Goal: Task Accomplishment & Management: Manage account settings

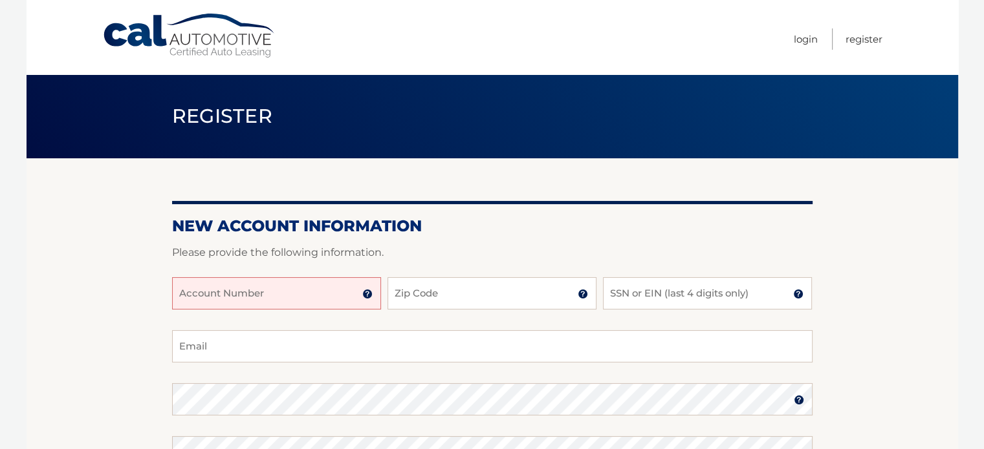
click at [367, 296] on img at bounding box center [367, 294] width 10 height 10
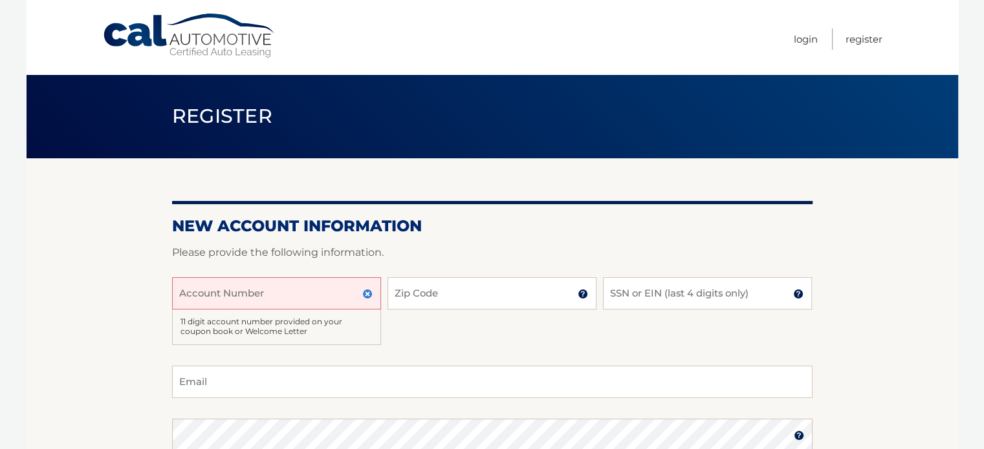
click at [318, 289] on input "Account Number" at bounding box center [276, 293] width 209 height 32
type input "44456018231"
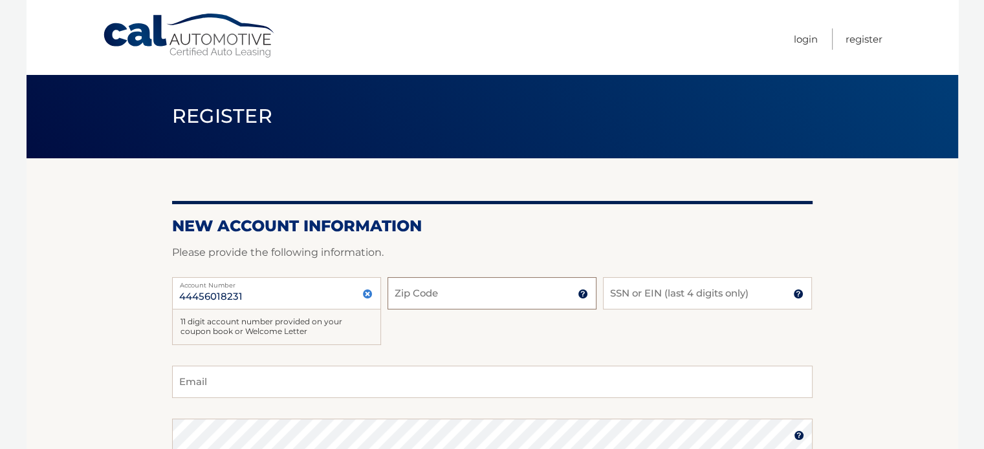
click at [504, 299] on input "Zip Code" at bounding box center [491, 293] width 209 height 32
type input "33473"
click at [642, 294] on input "SSN or EIN (last 4 digits only)" at bounding box center [707, 293] width 209 height 32
type input "3347"
click at [281, 379] on input "Email" at bounding box center [492, 382] width 640 height 32
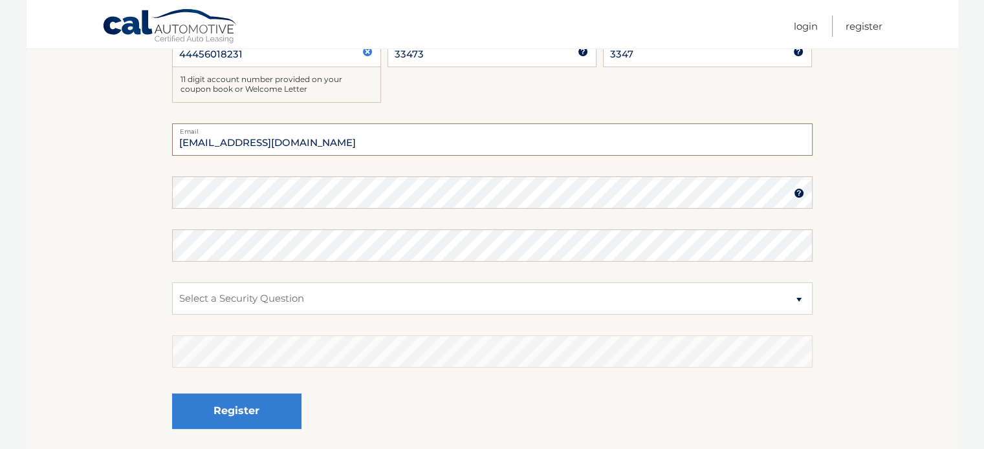
scroll to position [259, 0]
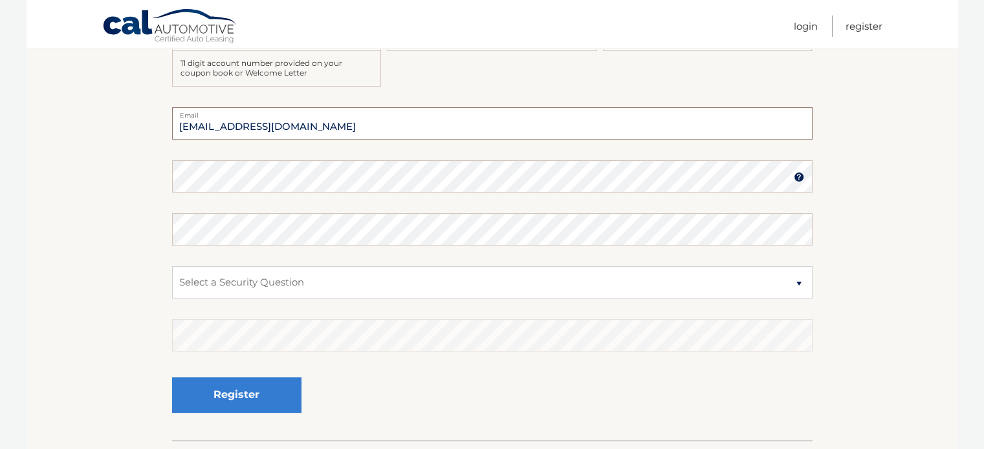
type input "gilesokeeffe@gmail.com"
click at [243, 282] on select "Select a Security Question What was the name of your elementary school? What is…" at bounding box center [492, 282] width 640 height 32
select select "3"
click at [172, 266] on select "Select a Security Question What was the name of your elementary school? What is…" at bounding box center [492, 282] width 640 height 32
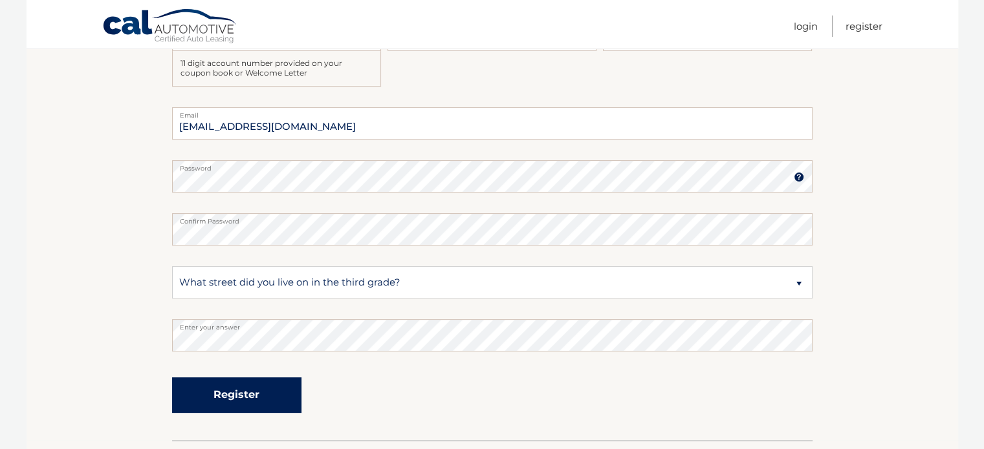
click at [228, 391] on button "Register" at bounding box center [236, 396] width 129 height 36
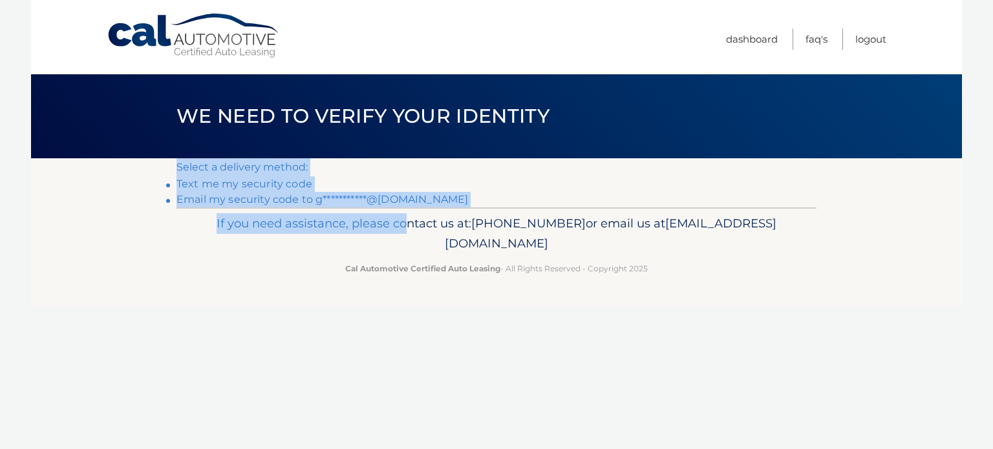
drag, startPoint x: 596, startPoint y: 130, endPoint x: 437, endPoint y: 238, distance: 192.3
click at [455, 226] on div "Cal Automotive Menu Dashboard FAQ's Logout ×" at bounding box center [496, 224] width 931 height 449
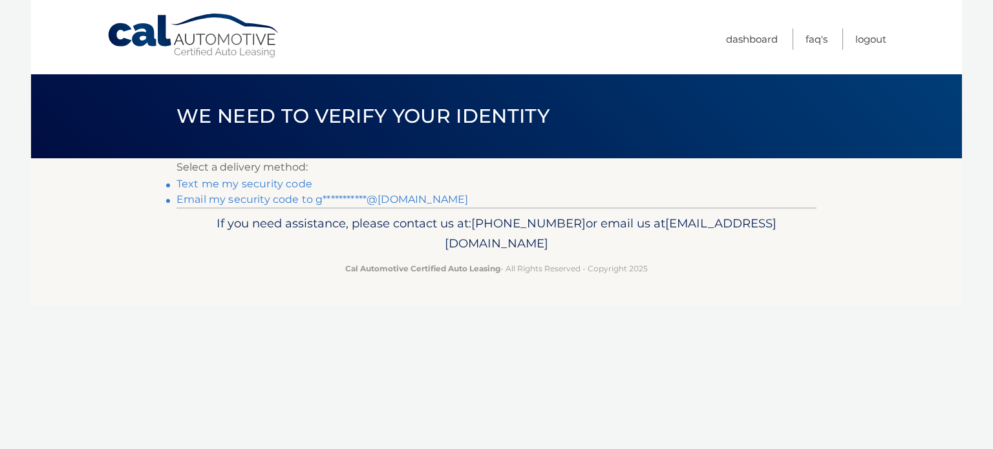
drag, startPoint x: 191, startPoint y: 325, endPoint x: 177, endPoint y: 302, distance: 26.7
click at [191, 323] on div "Cal Automotive Menu Dashboard FAQ's Logout ×" at bounding box center [496, 224] width 931 height 449
click at [266, 182] on link "Text me my security code" at bounding box center [245, 184] width 136 height 12
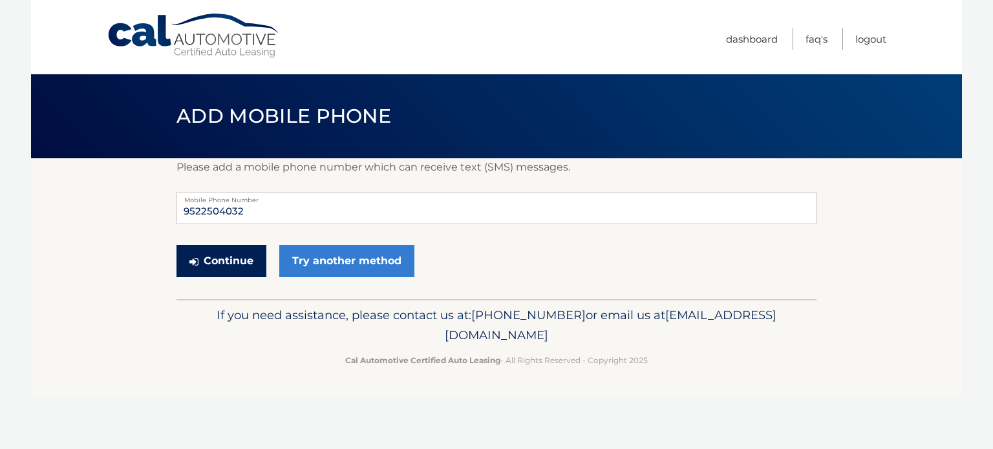
click at [233, 261] on button "Continue" at bounding box center [222, 261] width 90 height 32
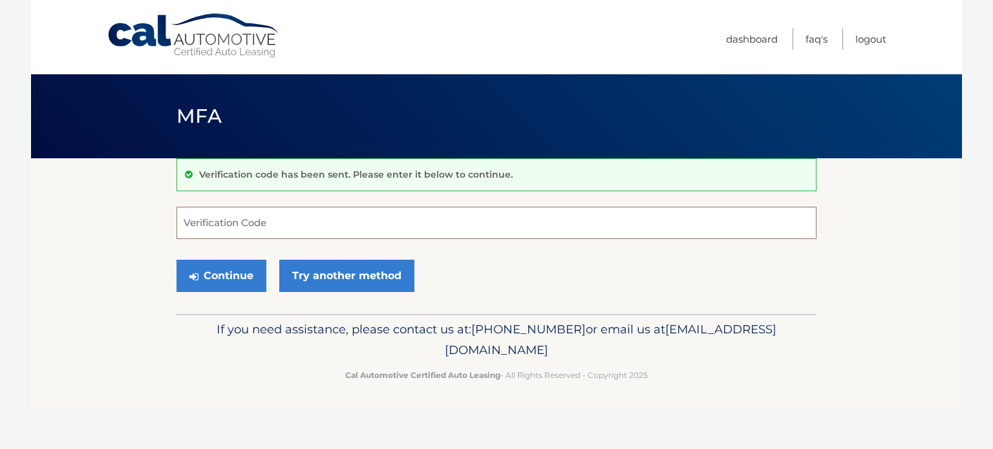
click at [263, 219] on input "Verification Code" at bounding box center [497, 223] width 640 height 32
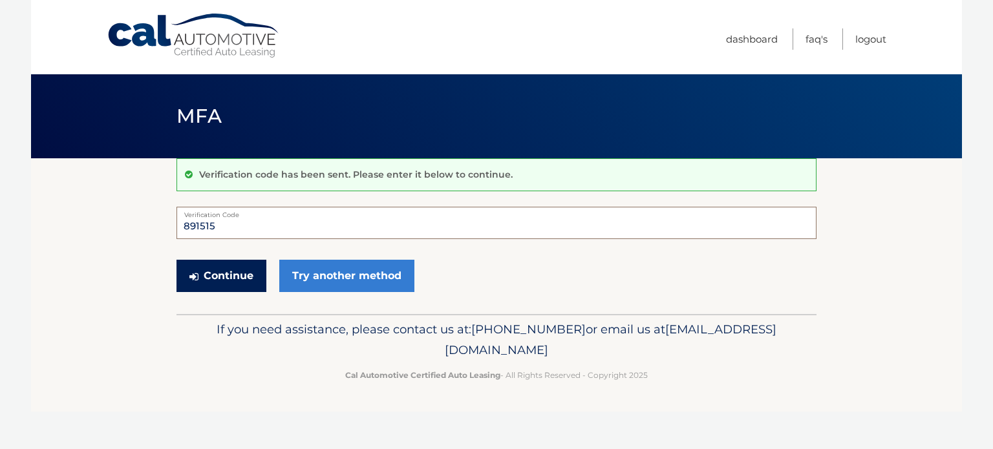
type input "891515"
click at [241, 276] on button "Continue" at bounding box center [222, 276] width 90 height 32
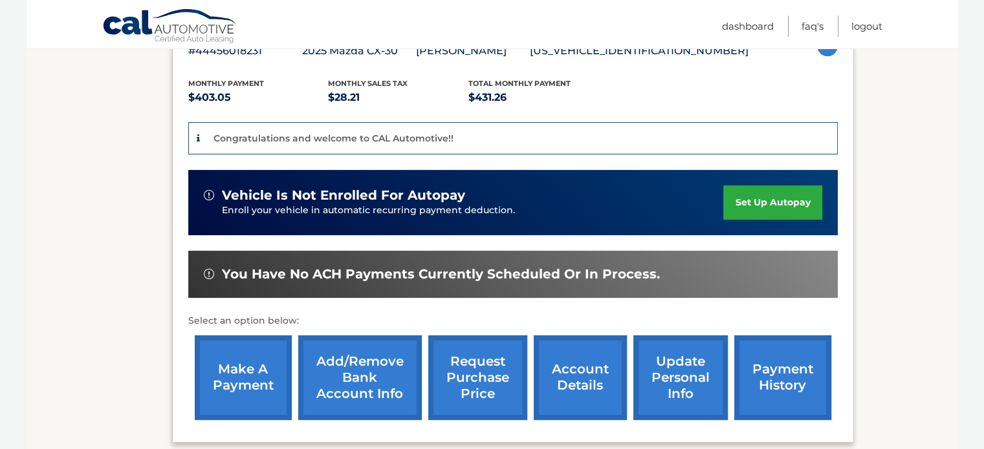
scroll to position [259, 0]
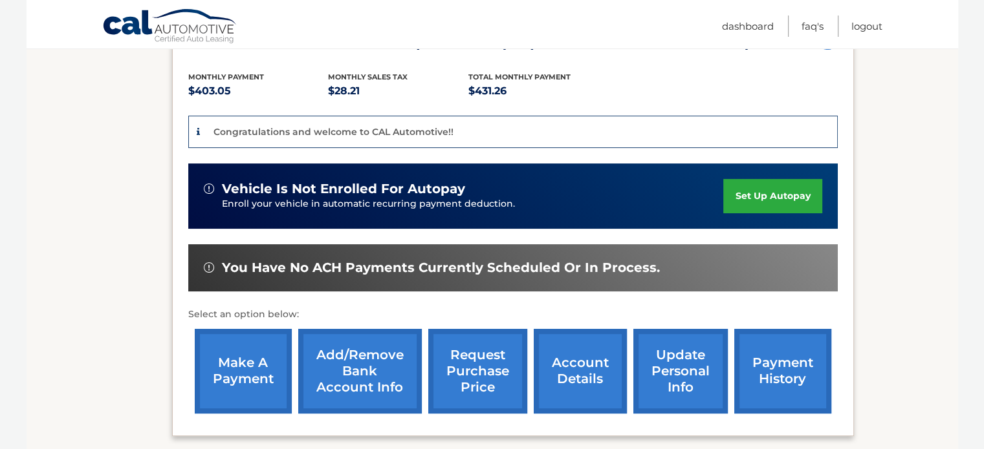
click at [764, 191] on link "set up autopay" at bounding box center [772, 196] width 98 height 34
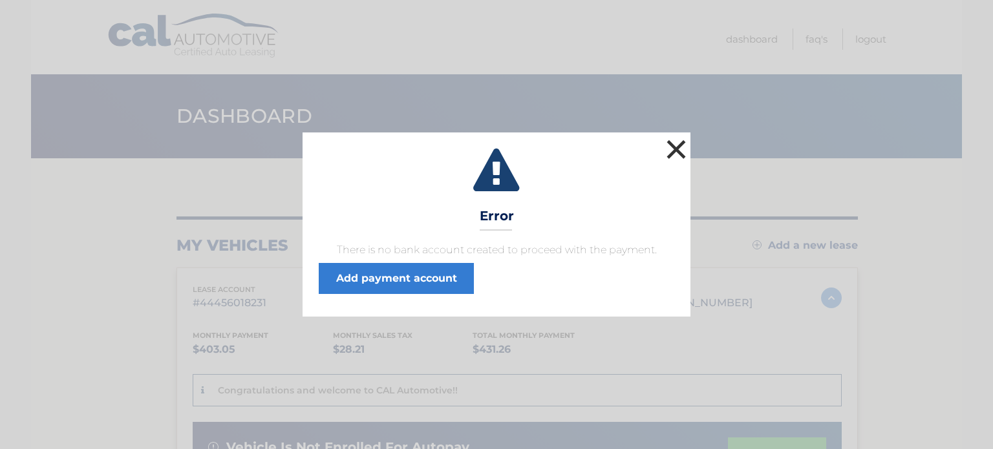
click at [677, 152] on button "×" at bounding box center [677, 149] width 26 height 26
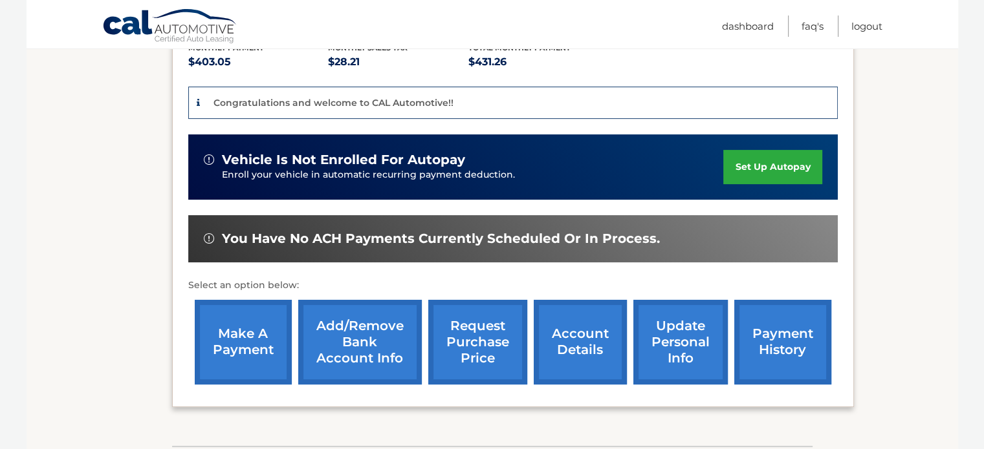
scroll to position [259, 0]
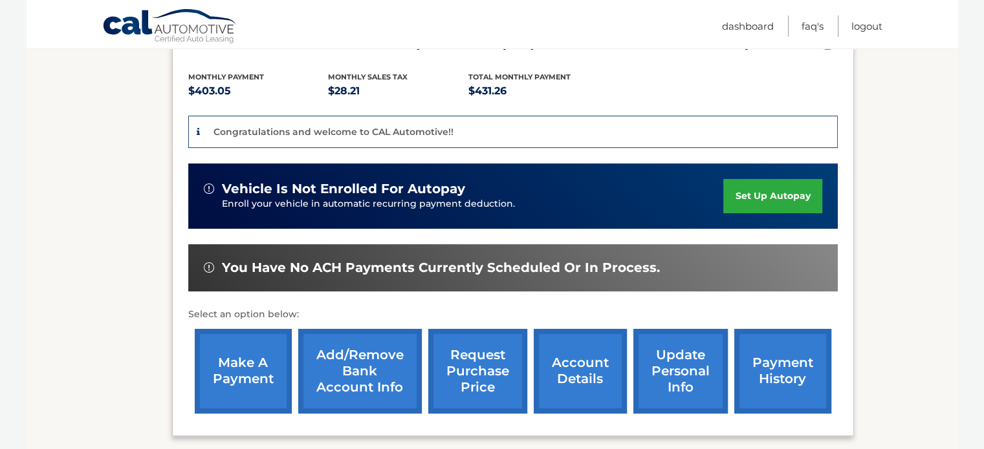
click at [354, 373] on link "Add/Remove bank account info" at bounding box center [360, 371] width 124 height 85
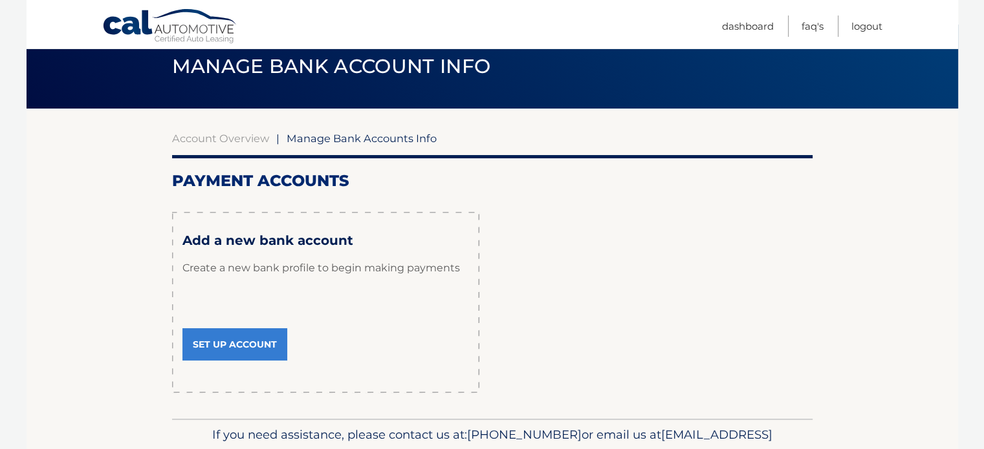
scroll to position [117, 0]
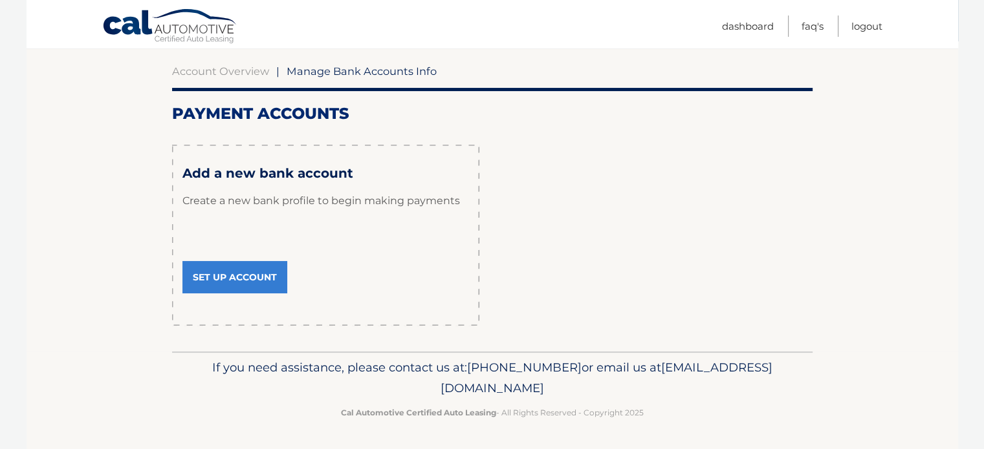
click at [230, 274] on link "Set Up Account" at bounding box center [234, 277] width 105 height 32
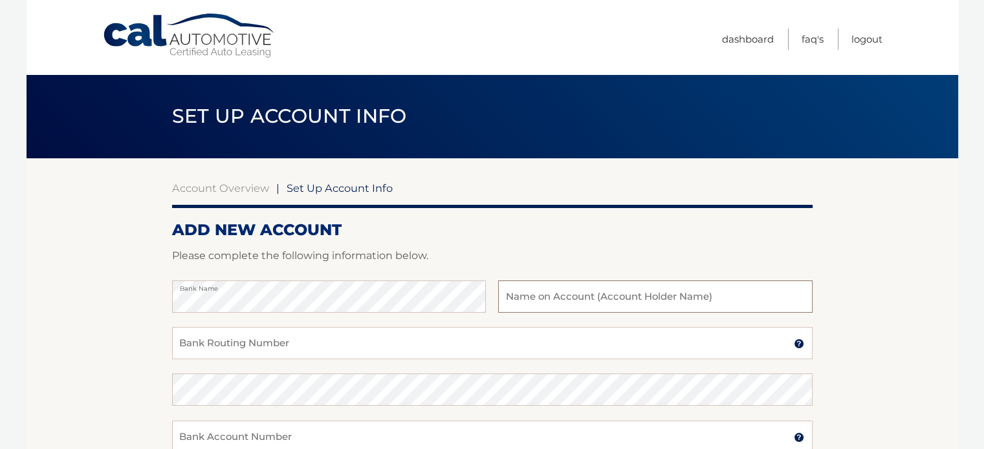
click at [527, 306] on input "text" at bounding box center [655, 297] width 314 height 32
type input "Giles OKeeffe"
click at [459, 349] on input "Bank Routing Number" at bounding box center [492, 343] width 640 height 32
type input "063107513"
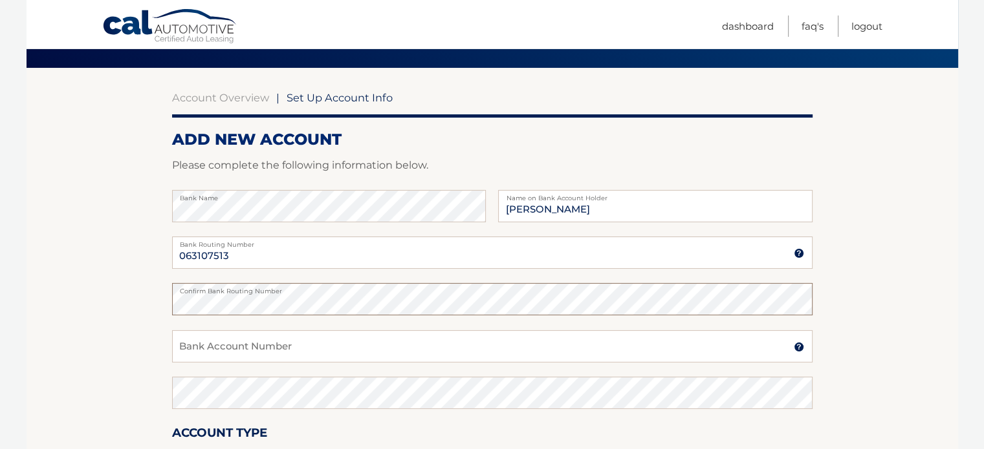
scroll to position [259, 0]
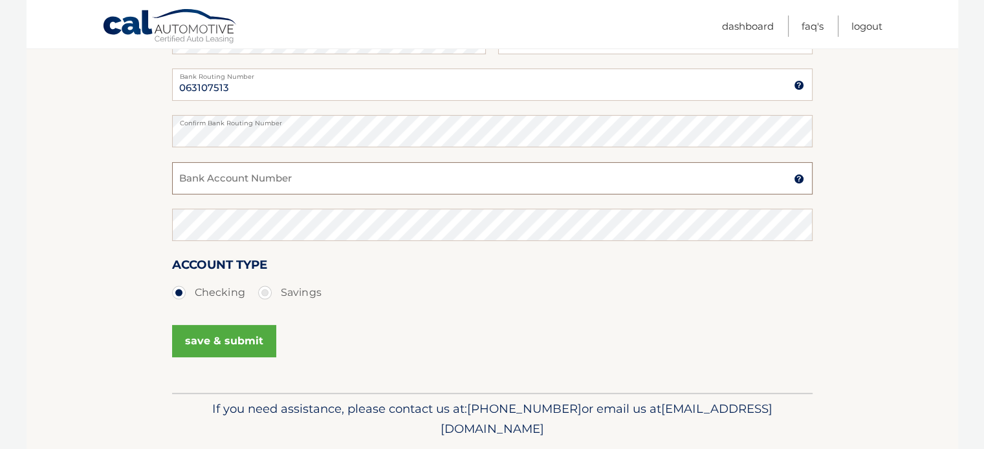
click at [301, 177] on input "Bank Account Number" at bounding box center [492, 178] width 640 height 32
drag, startPoint x: 241, startPoint y: 180, endPoint x: 147, endPoint y: 168, distance: 93.9
click at [147, 168] on section "Account Overview | Set Up Account Info ADD NEW ACCOUNT Please complete the foll…" at bounding box center [492, 146] width 931 height 493
type input "9729786682"
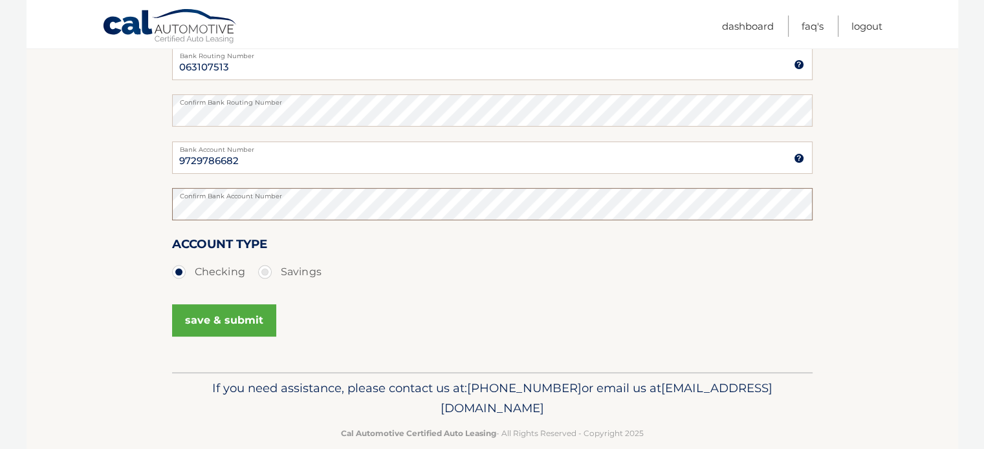
scroll to position [300, 0]
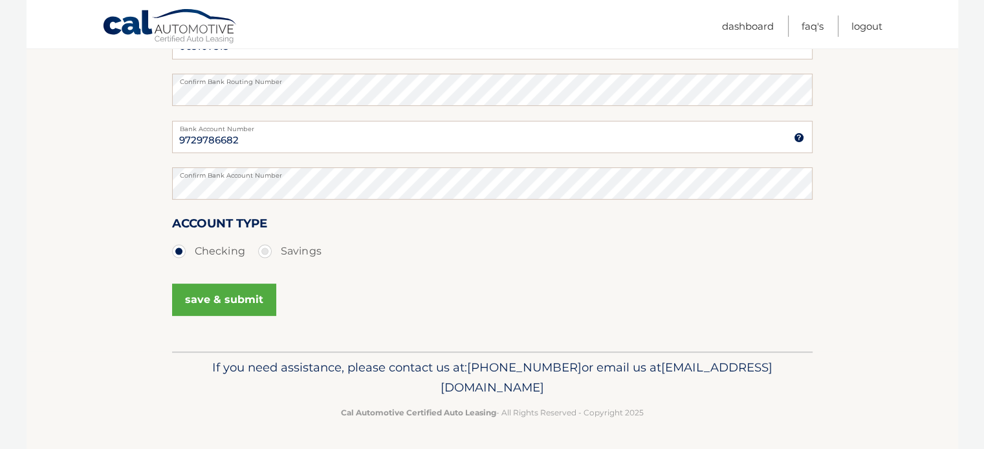
click at [246, 294] on button "save & submit" at bounding box center [224, 300] width 104 height 32
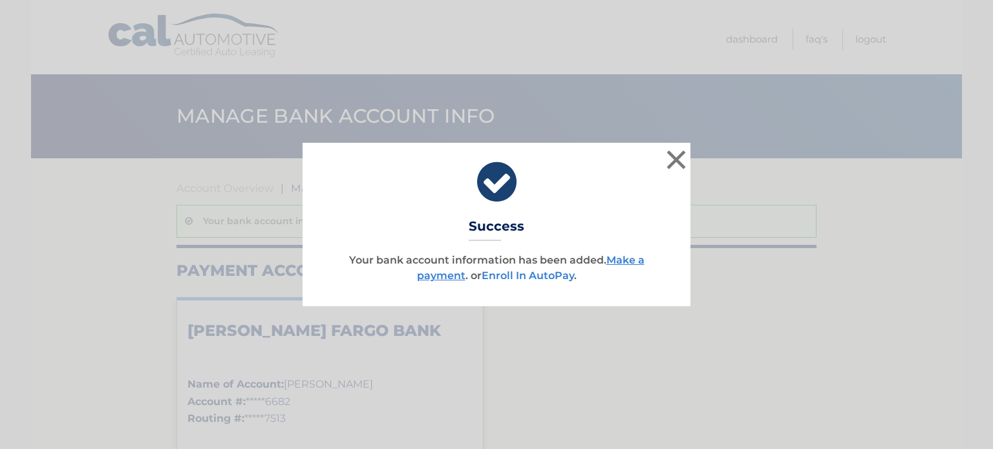
click at [550, 276] on link "Enroll In AutoPay" at bounding box center [528, 276] width 92 height 12
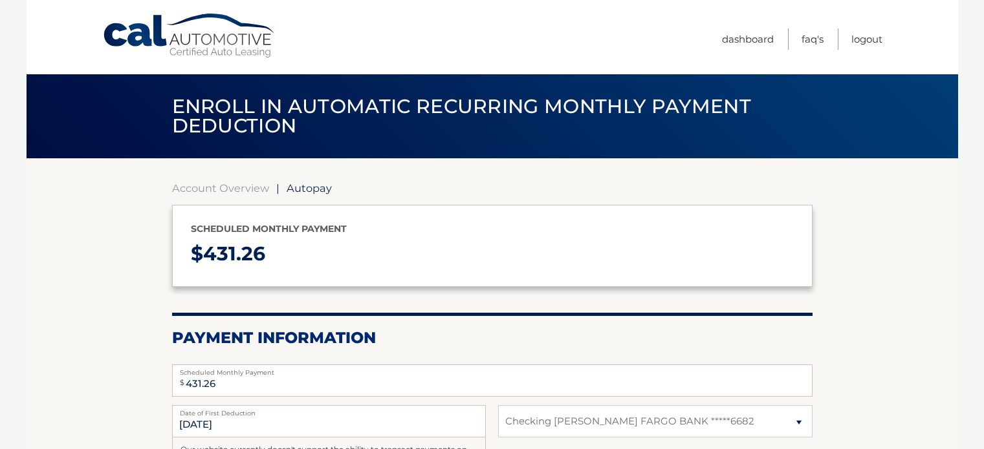
select select "ODQ2MTEwNWMtZDUyMy00MzAyLTliYWQtODFmNDIwN2Y1M2Nh"
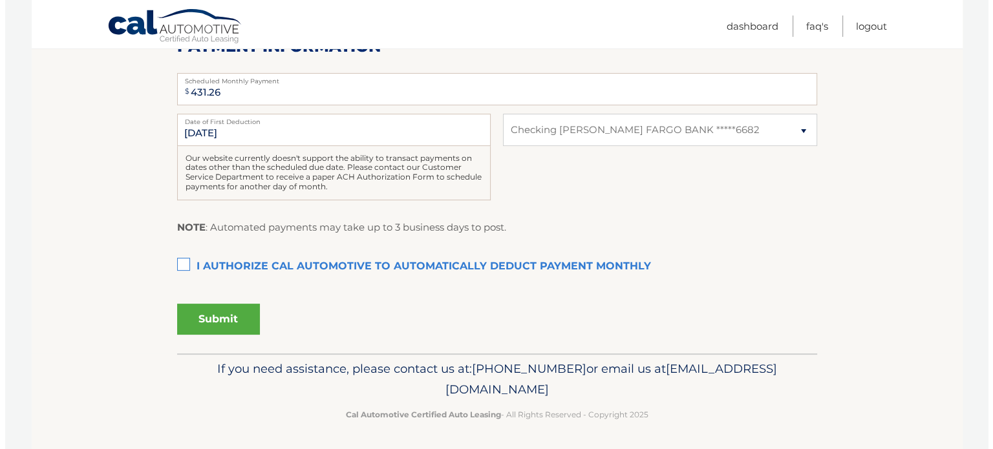
scroll to position [292, 0]
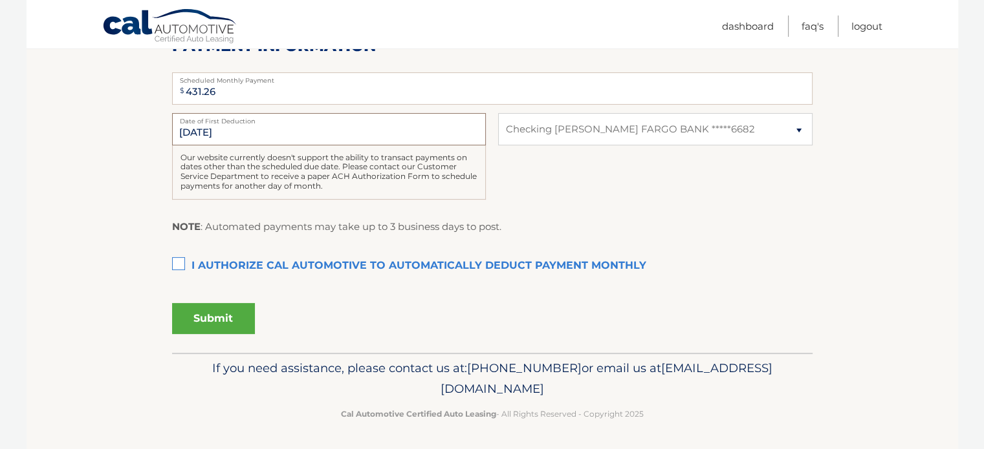
click at [235, 133] on input "[DATE]" at bounding box center [329, 129] width 314 height 32
click at [228, 134] on input "[DATE]" at bounding box center [329, 129] width 314 height 32
drag, startPoint x: 217, startPoint y: 131, endPoint x: 246, endPoint y: 142, distance: 30.3
click at [235, 142] on input "[DATE]" at bounding box center [329, 129] width 314 height 32
click at [177, 261] on label "I authorize cal automotive to automatically deduct payment monthly This checkbo…" at bounding box center [492, 267] width 640 height 26
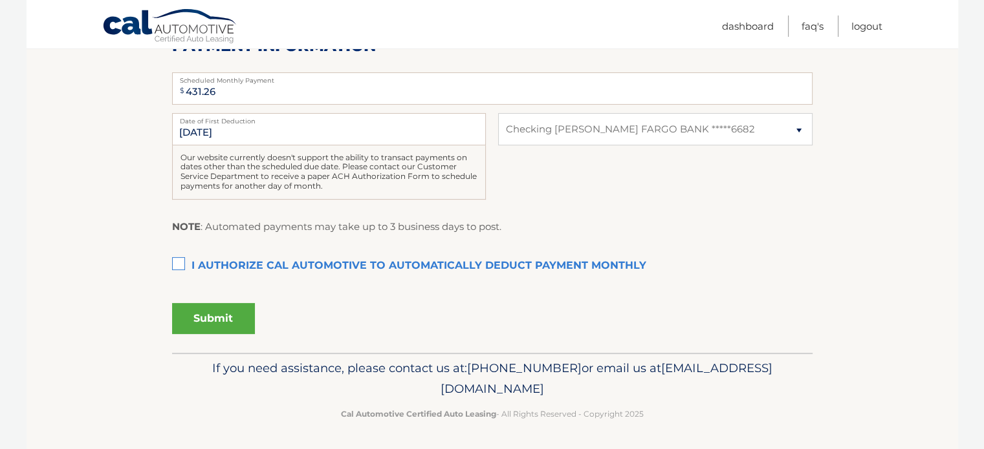
click at [0, 0] on input "I authorize cal automotive to automatically deduct payment monthly This checkbo…" at bounding box center [0, 0] width 0 height 0
click at [217, 316] on button "Submit" at bounding box center [213, 318] width 83 height 31
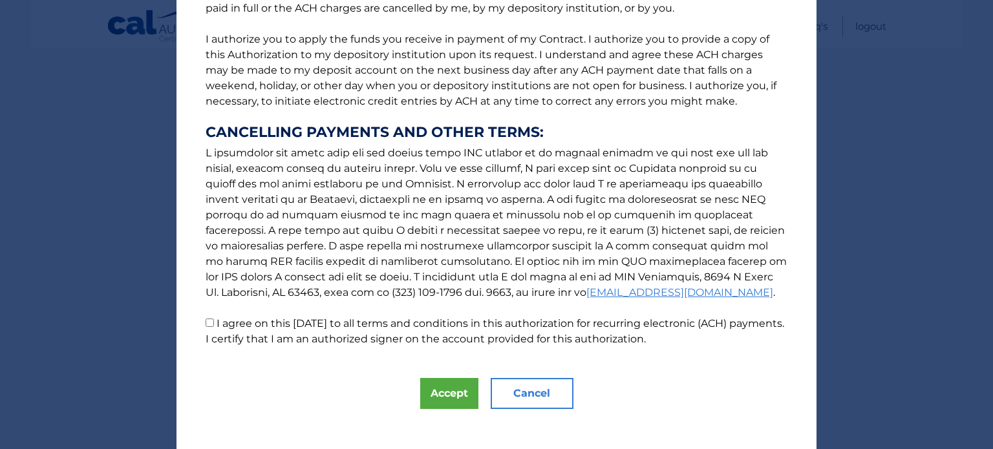
scroll to position [161, 0]
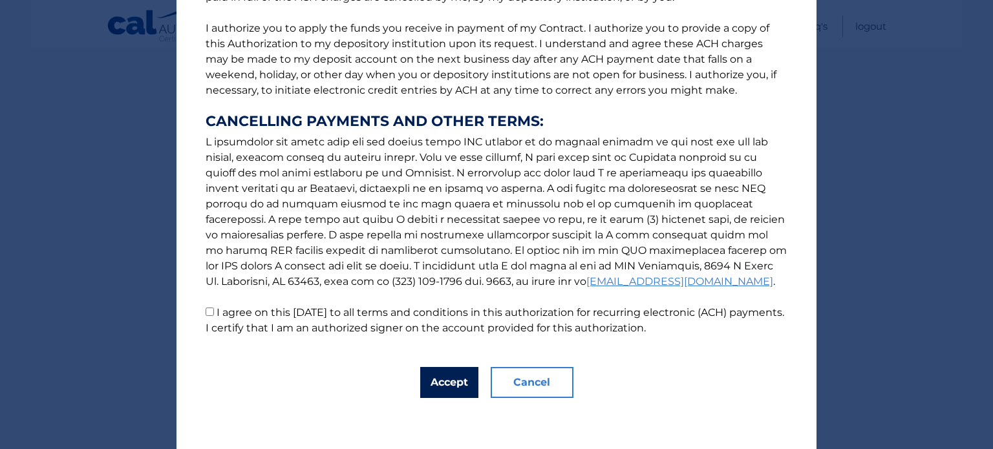
click at [445, 382] on button "Accept" at bounding box center [449, 382] width 58 height 31
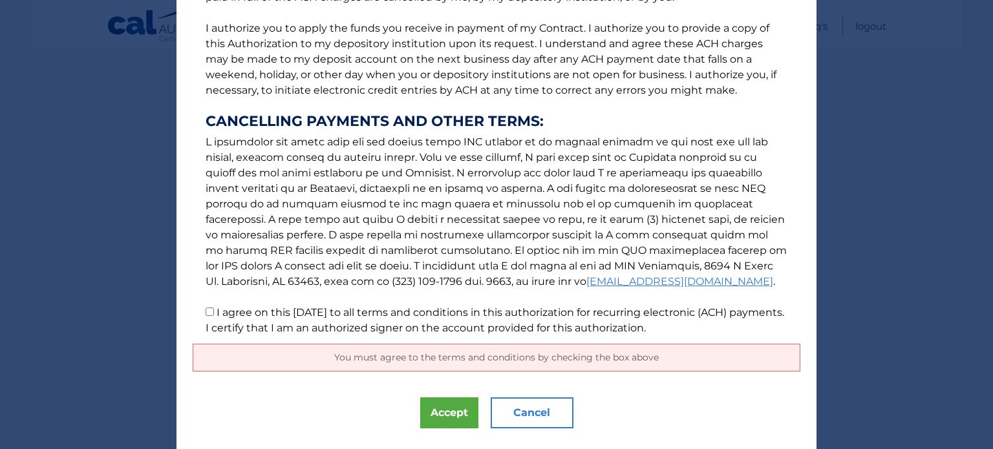
click at [200, 306] on p "The words "I" "me" and "my" mean any identified Customer who signs this Authori…" at bounding box center [497, 100] width 608 height 471
click at [206, 311] on input "I agree on this 09/26/2025 to all terms and conditions in this authorization fo…" at bounding box center [210, 312] width 8 height 8
checkbox input "true"
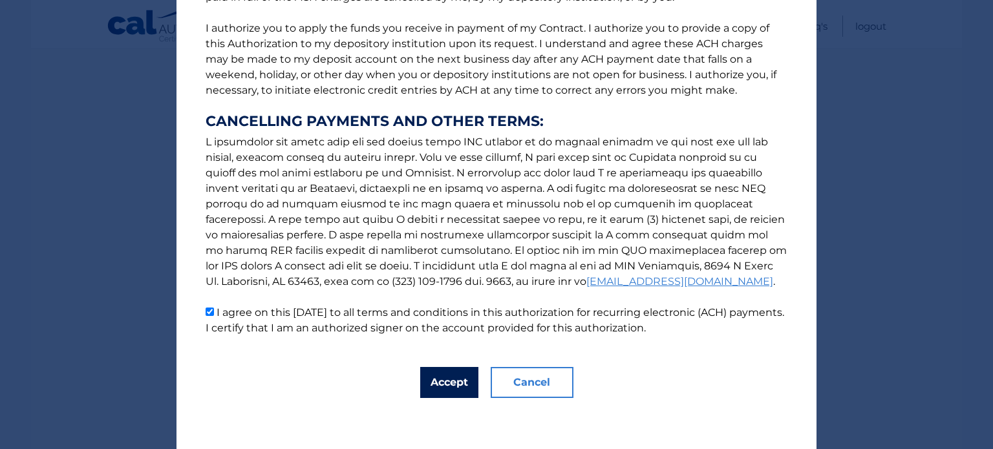
click at [433, 376] on button "Accept" at bounding box center [449, 382] width 58 height 31
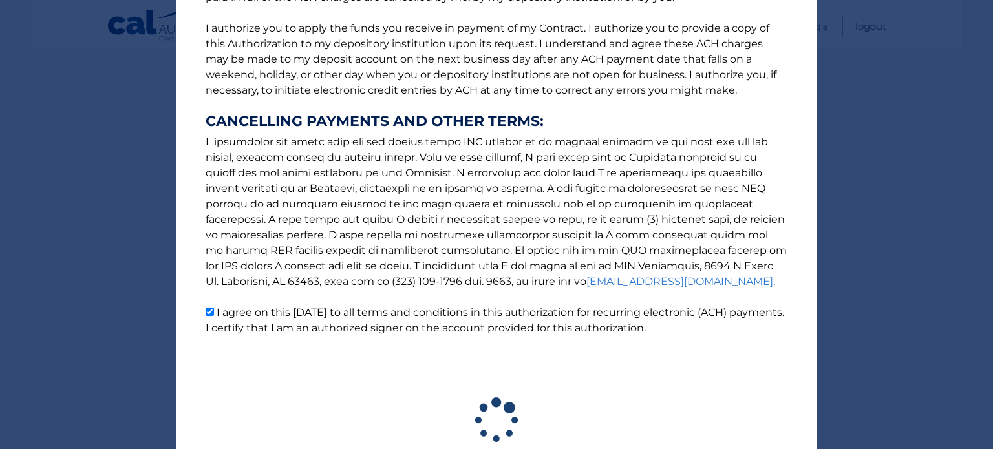
scroll to position [256, 0]
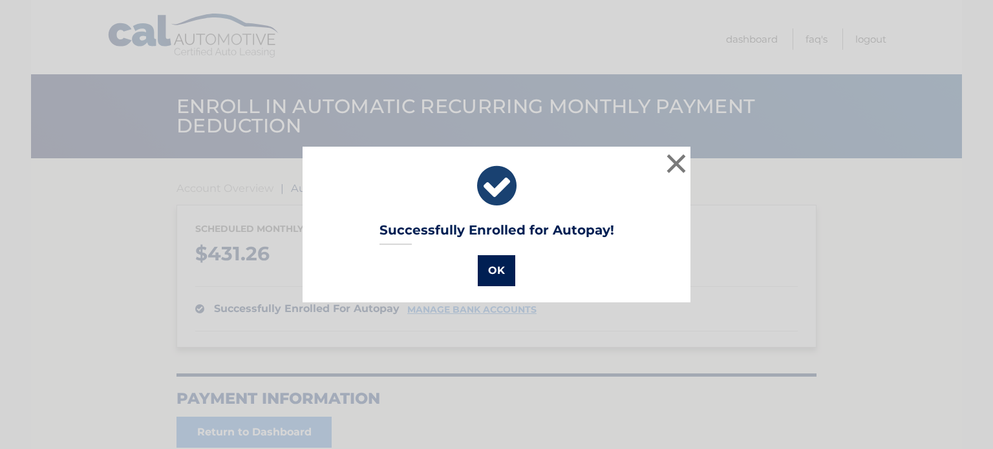
click at [495, 267] on button "OK" at bounding box center [497, 270] width 38 height 31
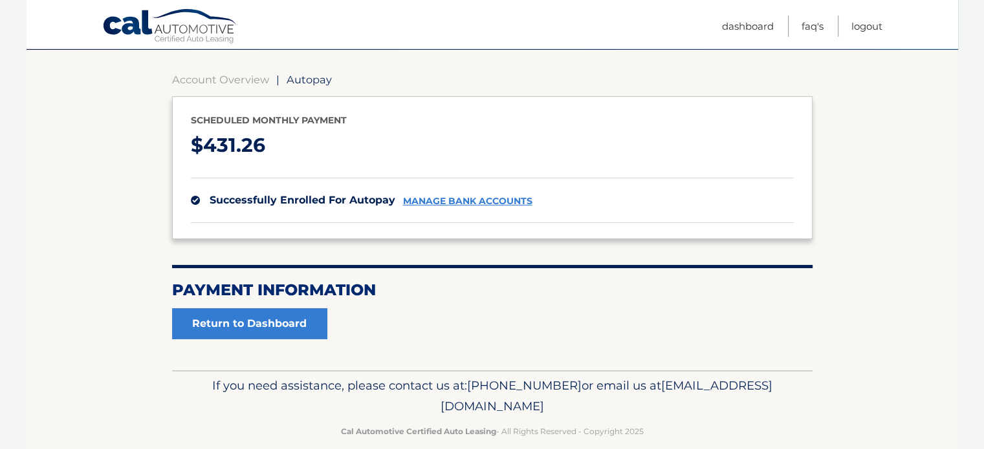
scroll to position [127, 0]
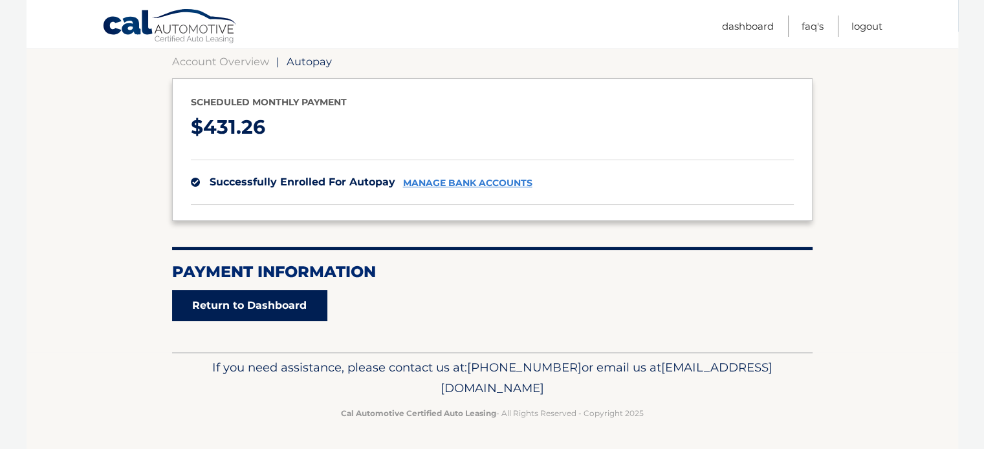
click at [248, 301] on link "Return to Dashboard" at bounding box center [249, 305] width 155 height 31
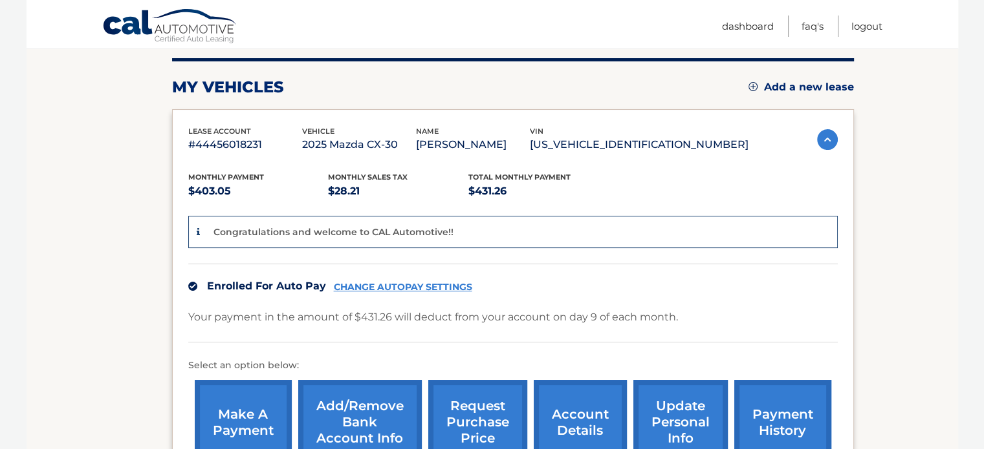
scroll to position [194, 0]
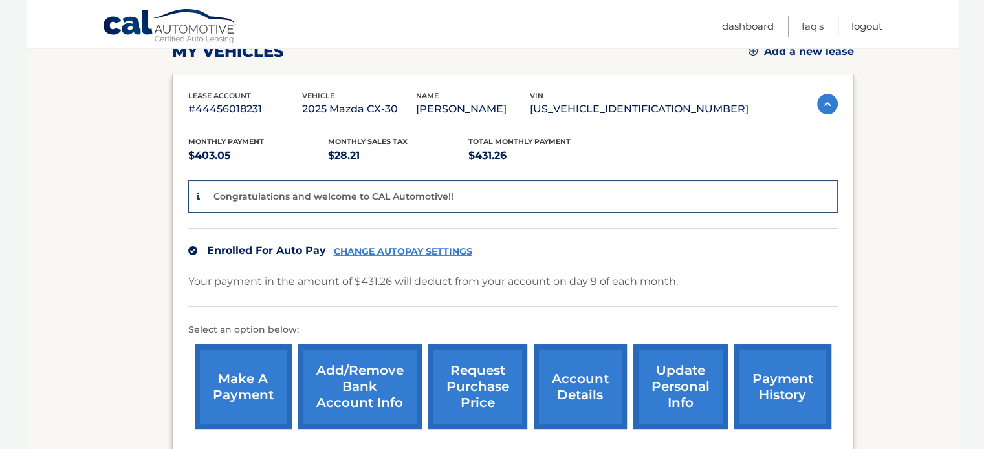
drag, startPoint x: 606, startPoint y: 105, endPoint x: 726, endPoint y: 112, distance: 120.5
click at [726, 112] on p "[US_VEHICLE_IDENTIFICATION_NUMBER]" at bounding box center [639, 109] width 219 height 18
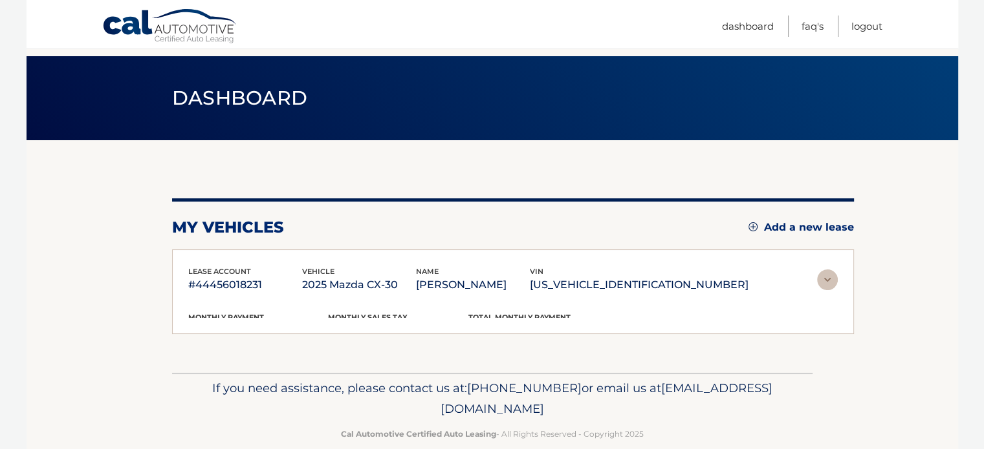
scroll to position [15, 0]
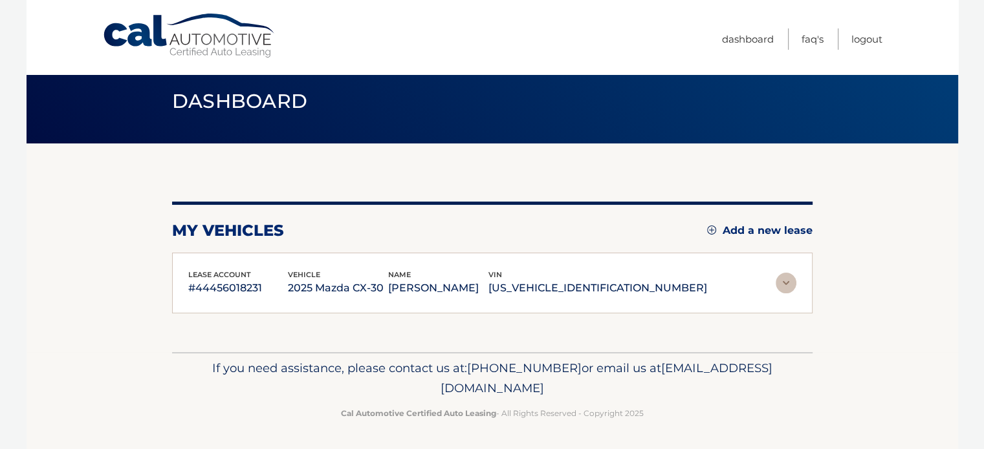
copy p "[US_VEHICLE_IDENTIFICATION_NUMBER]"
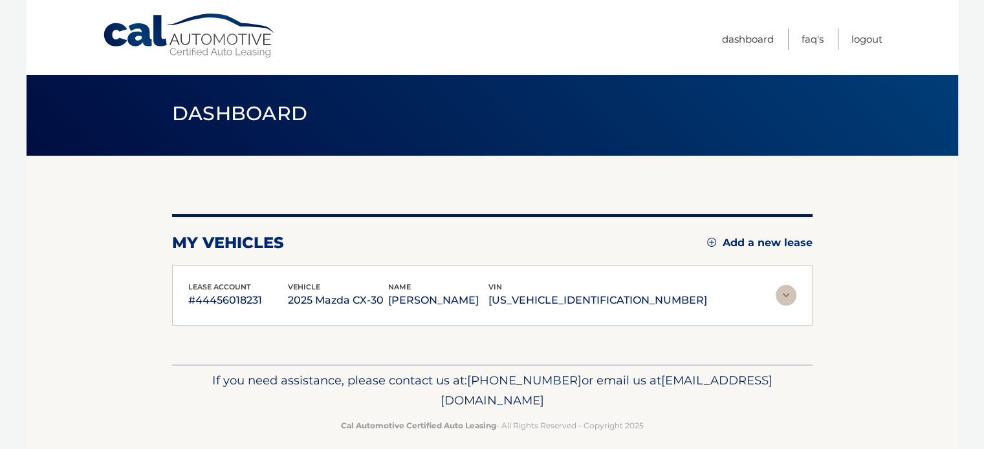
scroll to position [0, 0]
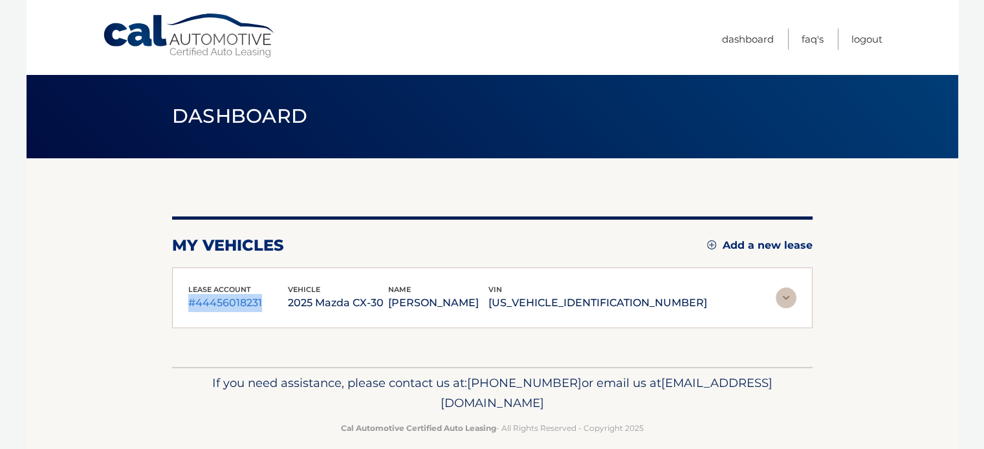
drag, startPoint x: 265, startPoint y: 299, endPoint x: 189, endPoint y: 299, distance: 76.3
click at [189, 299] on p "#44456018231" at bounding box center [238, 303] width 100 height 18
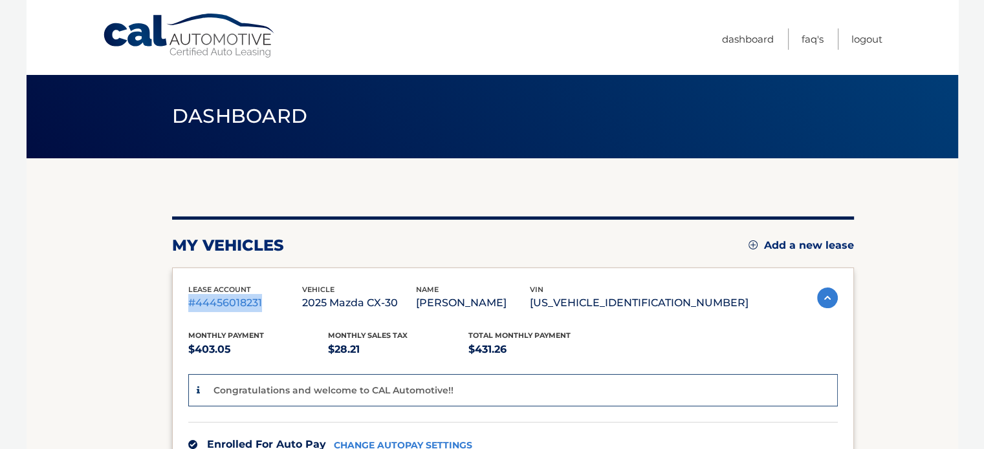
copy p "#44456018231"
